Goal: Find specific page/section: Find specific page/section

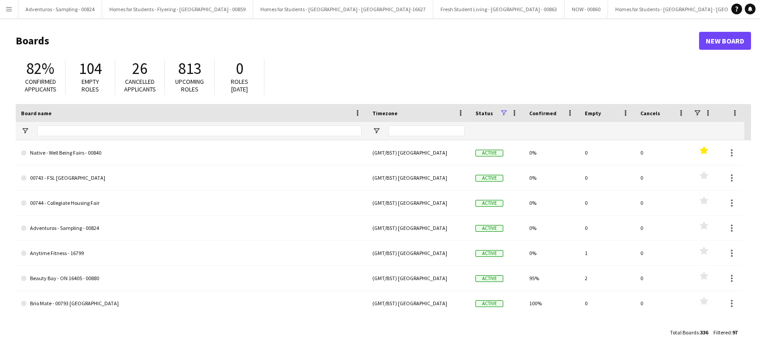
click at [11, 12] on app-icon "Menu" at bounding box center [8, 8] width 7 height 7
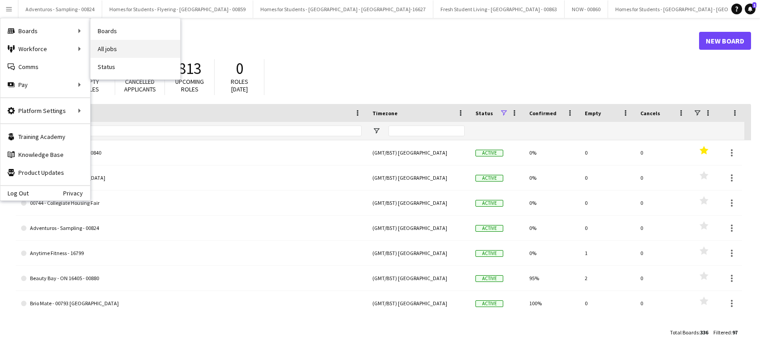
click at [127, 45] on link "All jobs" at bounding box center [135, 49] width 90 height 18
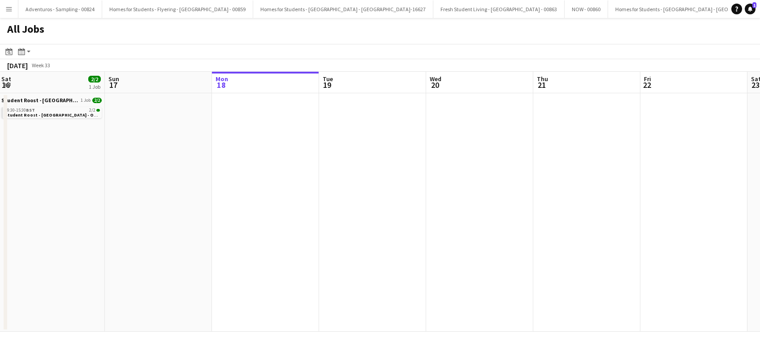
scroll to position [0, 195]
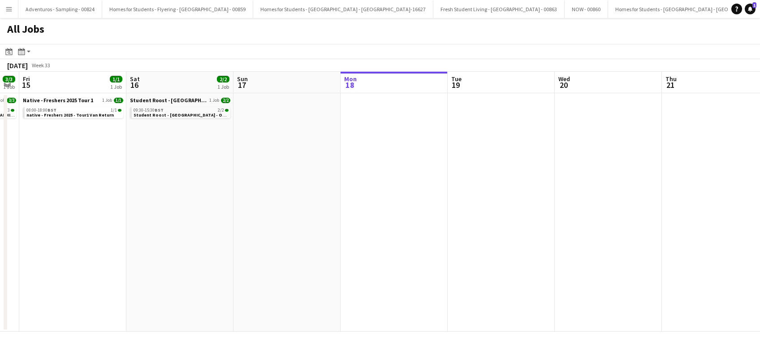
drag, startPoint x: 301, startPoint y: 234, endPoint x: 480, endPoint y: 238, distance: 179.2
click at [480, 238] on app-calendar-viewport "Wed 13 3/3 1 Job Thu 14 3/3 1 Job Fri 15 1/1 1 Job Sat 16 2/2 1 Job Sun 17 Mon …" at bounding box center [380, 202] width 760 height 260
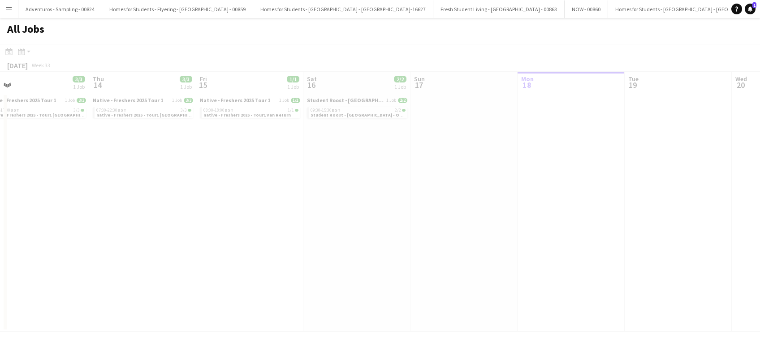
scroll to position [0, 267]
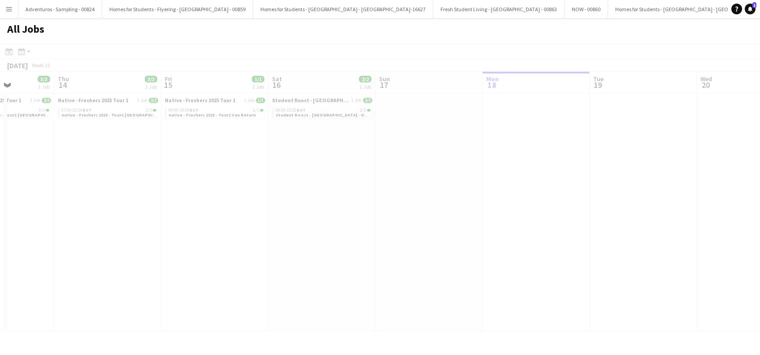
drag, startPoint x: 328, startPoint y: 185, endPoint x: 415, endPoint y: 186, distance: 87.4
click at [415, 186] on app-all-jobs "All Jobs Date picker [DATE] [DATE] [DATE] M [DATE] T [DATE] W [DATE] T [DATE] F…" at bounding box center [380, 175] width 760 height 314
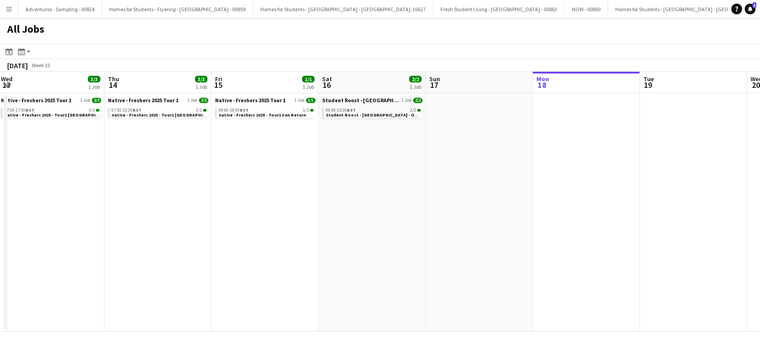
scroll to position [0, 204]
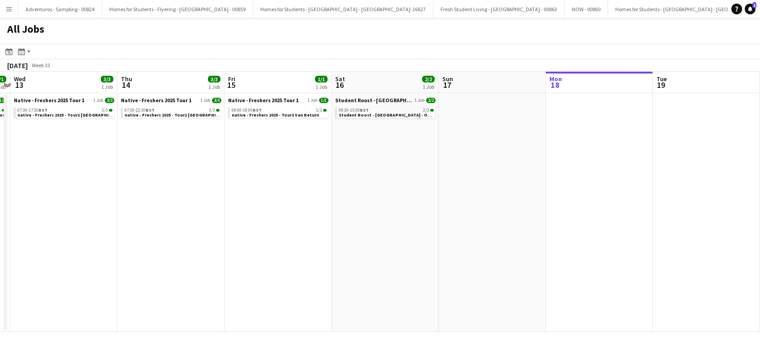
drag, startPoint x: 311, startPoint y: 209, endPoint x: 357, endPoint y: 210, distance: 45.7
click at [357, 210] on app-calendar-viewport "Mon 11 Tue 12 1/1 1 Job Wed 13 3/3 1 Job Thu 14 3/3 1 Job Fri 15 1/1 1 Job Sat …" at bounding box center [380, 202] width 760 height 260
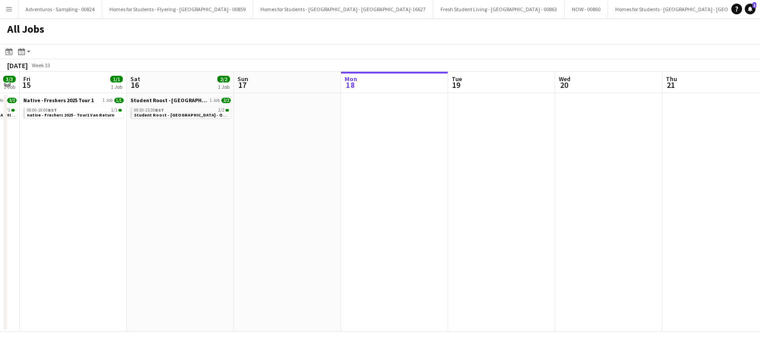
scroll to position [0, 409]
drag, startPoint x: 405, startPoint y: 225, endPoint x: 271, endPoint y: 245, distance: 135.5
click at [271, 245] on app-calendar-viewport "Mon 11 Tue 12 1/1 1 Job Wed 13 3/3 1 Job Thu 14 3/3 1 Job Fri 15 1/1 1 Job Sat …" at bounding box center [380, 202] width 760 height 260
click at [180, 114] on span "Student Roost - [GEOGRAPHIC_DATA] - On-16926" at bounding box center [185, 115] width 104 height 6
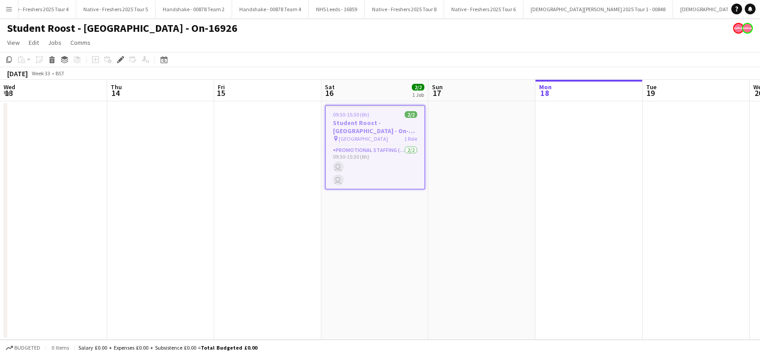
scroll to position [0, 308]
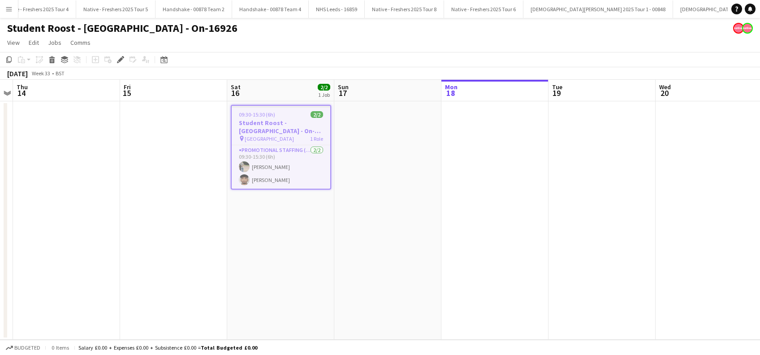
click at [376, 205] on app-date-cell at bounding box center [387, 220] width 107 height 238
